Goal: Task Accomplishment & Management: Manage account settings

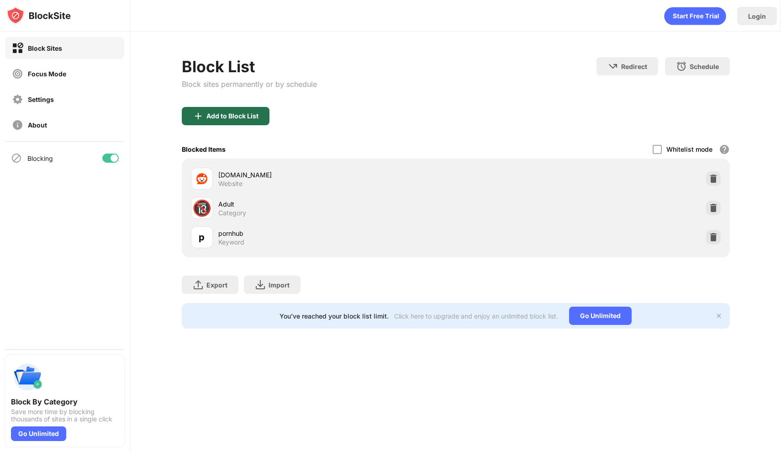
click at [250, 122] on div "Add to Block List" at bounding box center [226, 116] width 88 height 18
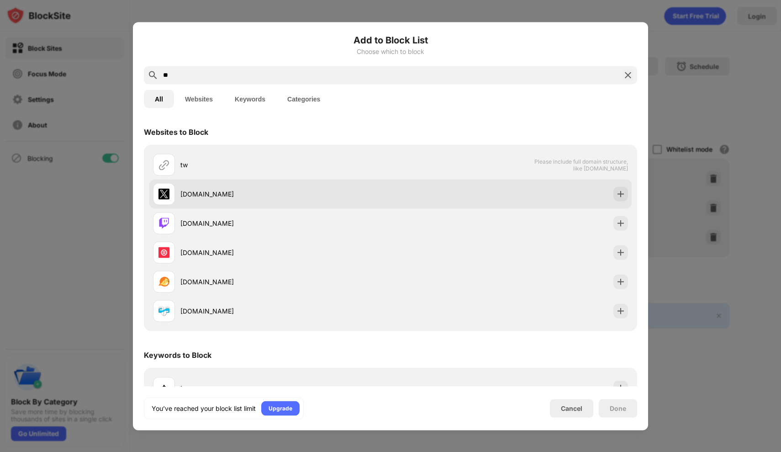
type input "**"
click at [245, 187] on div "[DOMAIN_NAME]" at bounding box center [272, 194] width 238 height 22
click at [238, 202] on div "[DOMAIN_NAME]" at bounding box center [272, 194] width 238 height 22
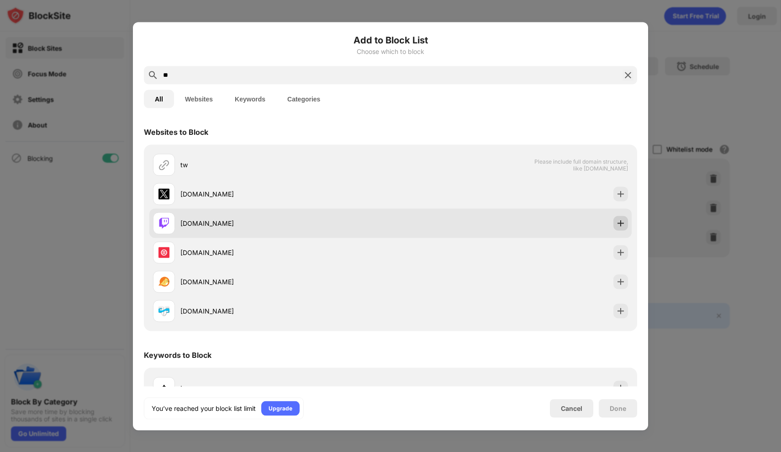
click at [616, 226] on img at bounding box center [620, 222] width 9 height 9
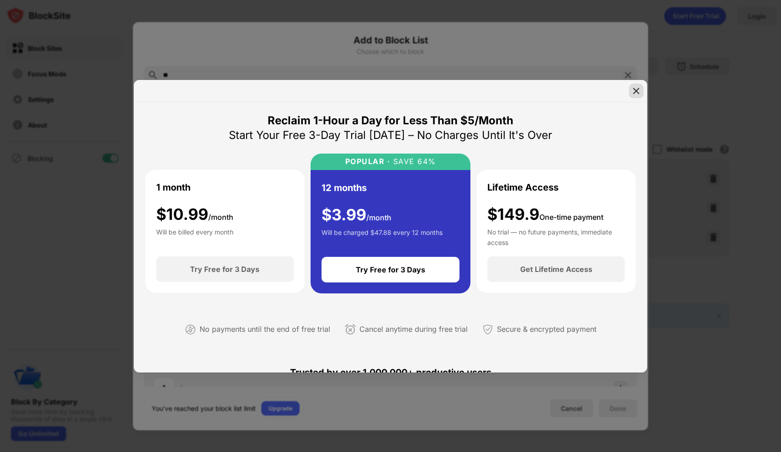
click at [636, 93] on img at bounding box center [636, 90] width 9 height 9
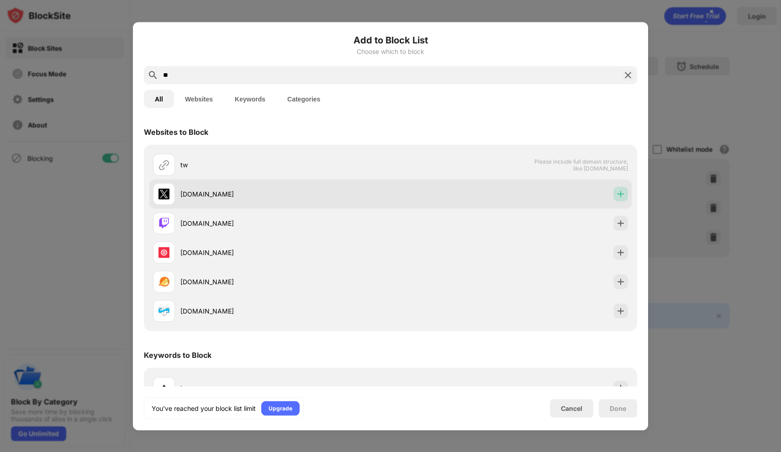
click at [616, 195] on img at bounding box center [620, 193] width 9 height 9
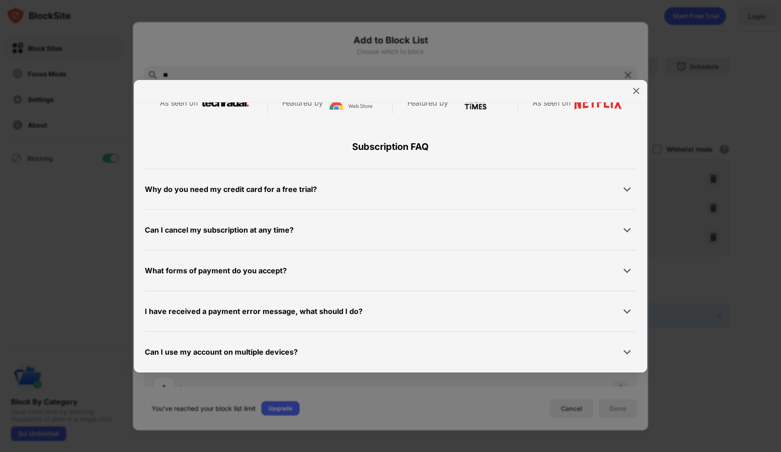
scroll to position [434, 0]
click at [635, 90] on img at bounding box center [636, 90] width 9 height 9
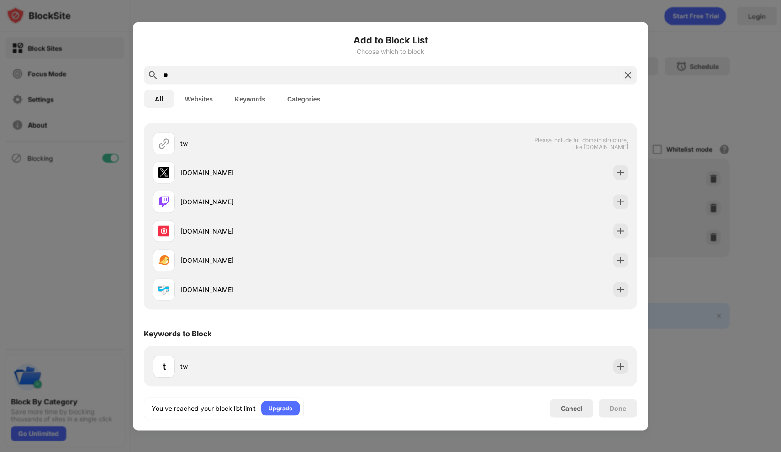
scroll to position [21, 0]
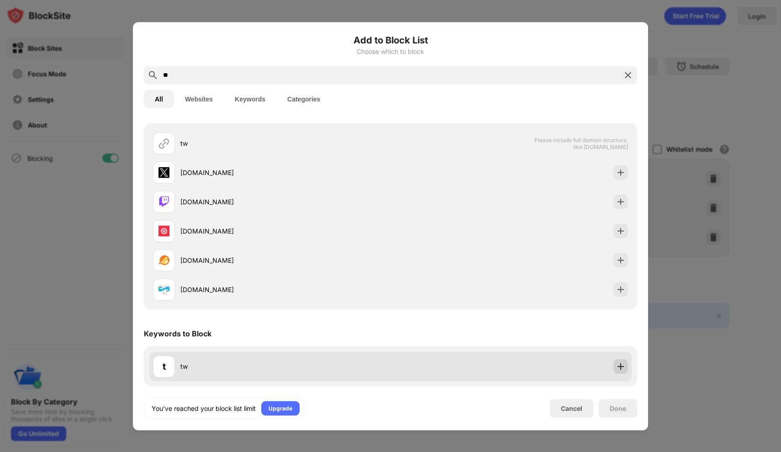
click at [616, 367] on img at bounding box center [620, 365] width 9 height 9
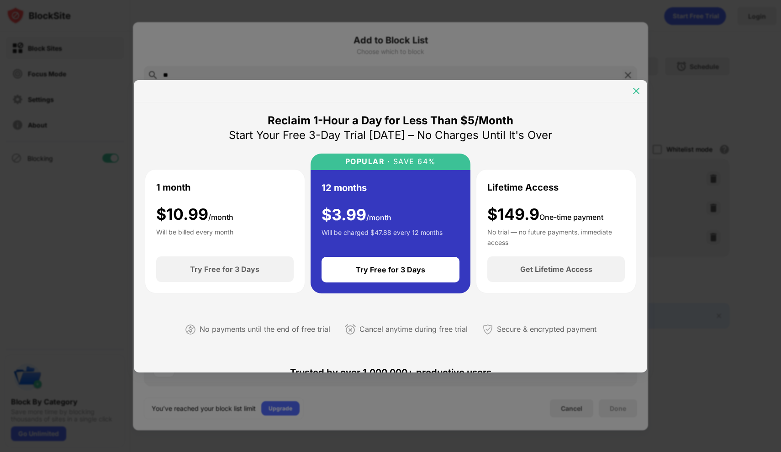
click at [643, 94] on div at bounding box center [636, 91] width 15 height 15
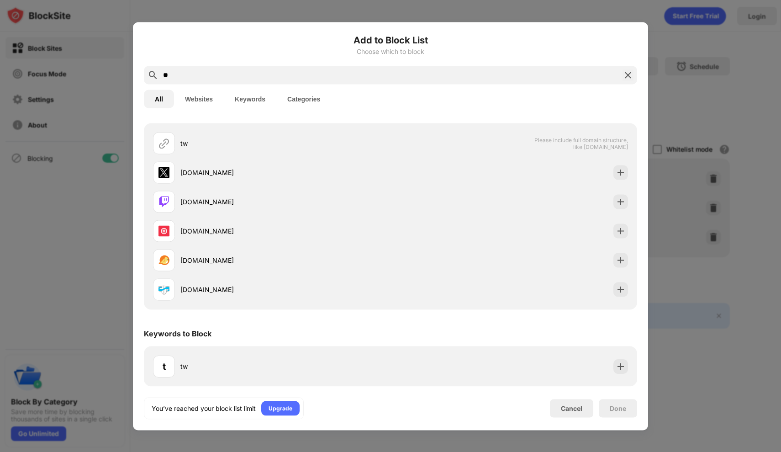
click at [574, 426] on div "Add to Block List Choose which to block ** All Websites Keywords Categories Web…" at bounding box center [390, 226] width 515 height 408
click at [576, 408] on div "Cancel" at bounding box center [571, 408] width 21 height 8
